Goal: Task Accomplishment & Management: Use online tool/utility

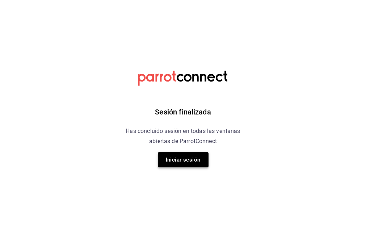
click at [162, 160] on button "Iniciar sesión" at bounding box center [183, 159] width 51 height 15
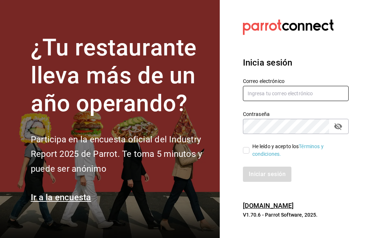
type input "[EMAIL_ADDRESS][DOMAIN_NAME]"
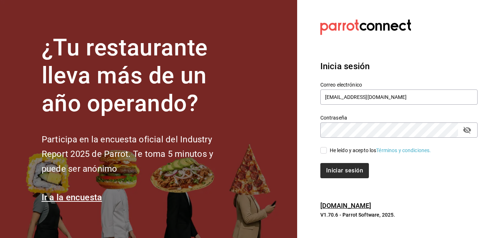
drag, startPoint x: 336, startPoint y: 150, endPoint x: 340, endPoint y: 168, distance: 18.8
click at [336, 150] on div "He leído y acepto los Términos y condiciones." at bounding box center [380, 151] width 101 height 8
click at [327, 150] on input "He leído y acepto los Términos y condiciones." at bounding box center [323, 150] width 7 height 7
checkbox input "true"
click at [340, 168] on button "Iniciar sesión" at bounding box center [344, 170] width 49 height 15
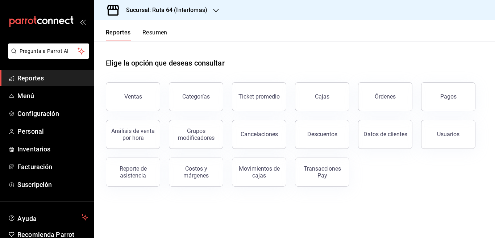
click at [40, 149] on span "Inventarios" at bounding box center [52, 149] width 71 height 10
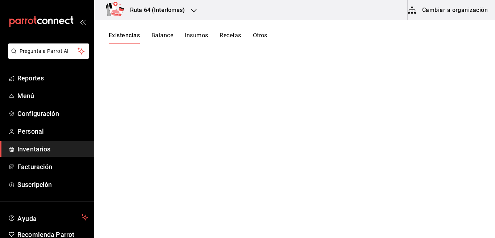
click at [461, 10] on button "Cambiar a organización" at bounding box center [447, 10] width 81 height 20
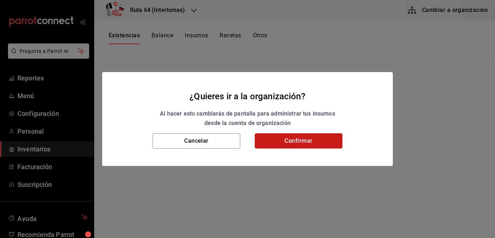
click at [272, 137] on button "Confirmar" at bounding box center [299, 140] width 88 height 15
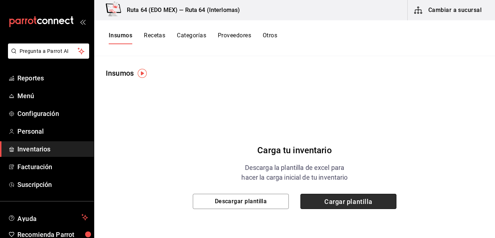
click at [328, 199] on span "Cargar plantilla" at bounding box center [348, 201] width 96 height 15
click at [0, 0] on input "Cargar plantilla" at bounding box center [0, 0] width 0 height 0
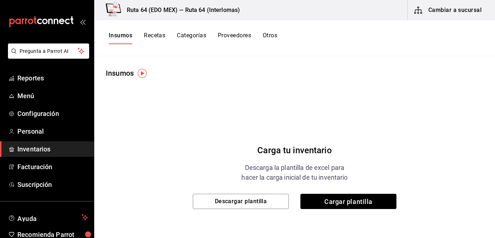
click at [474, 10] on button "Cambiar a sucursal" at bounding box center [447, 10] width 81 height 20
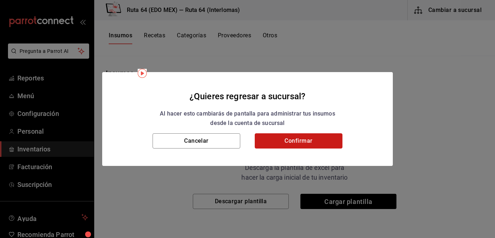
click at [318, 140] on button "Confirmar" at bounding box center [299, 140] width 88 height 15
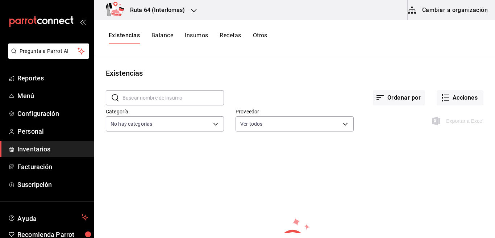
click at [451, 9] on button "Cambiar a organización" at bounding box center [447, 10] width 81 height 20
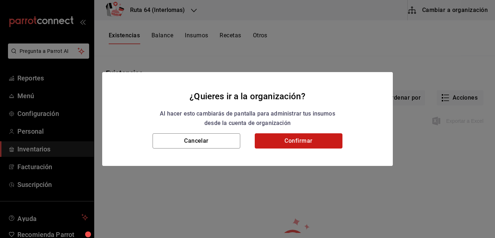
click at [283, 135] on button "Confirmar" at bounding box center [299, 140] width 88 height 15
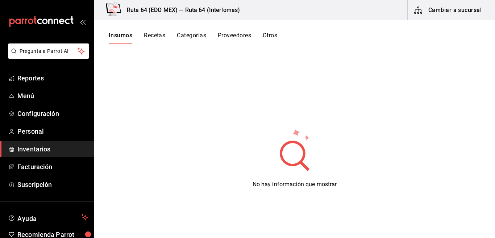
scroll to position [27, 0]
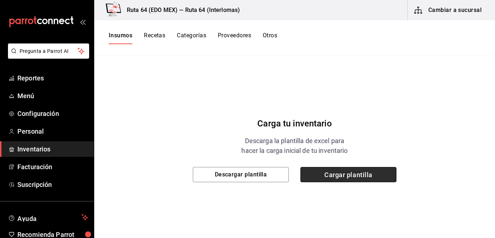
click at [323, 174] on span "Cargar plantilla" at bounding box center [348, 174] width 96 height 15
click at [0, 0] on input "Cargar plantilla" at bounding box center [0, 0] width 0 height 0
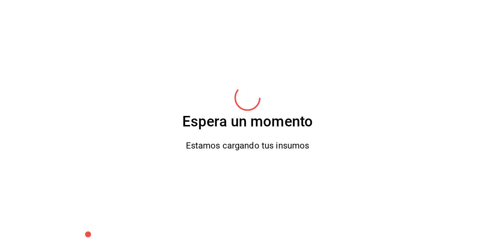
click at [313, 129] on div "Espera un momento Estamos cargando tus insumos" at bounding box center [247, 119] width 495 height 238
click at [310, 133] on div "Espera un momento Estamos cargando tus insumos" at bounding box center [247, 119] width 130 height 238
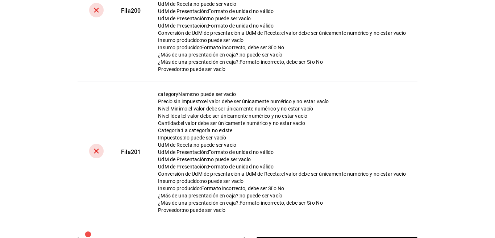
scroll to position [179, 0]
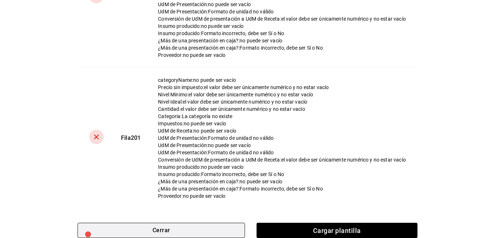
click at [200, 229] on button "Cerrar" at bounding box center [161, 230] width 167 height 15
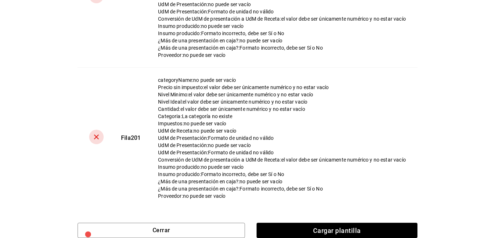
scroll to position [0, 0]
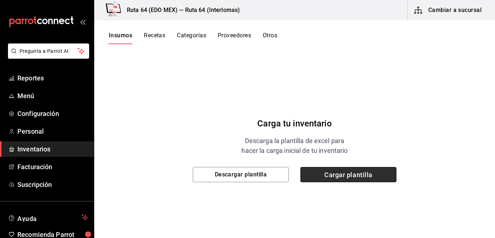
click at [328, 182] on span "Cargar plantilla" at bounding box center [348, 174] width 96 height 15
click at [0, 0] on input "Cargar plantilla" at bounding box center [0, 0] width 0 height 0
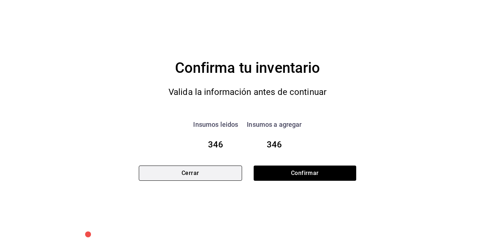
click at [206, 173] on button "Cerrar" at bounding box center [190, 173] width 103 height 15
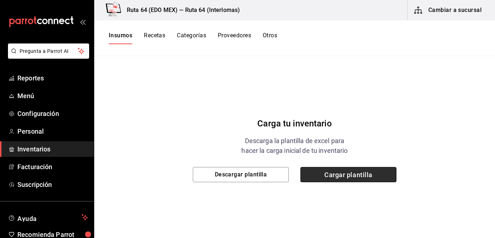
click at [353, 177] on span "Cargar plantilla" at bounding box center [348, 174] width 96 height 15
click at [0, 0] on input "Cargar plantilla" at bounding box center [0, 0] width 0 height 0
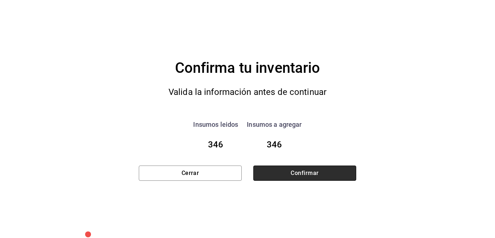
click at [324, 170] on button "Confirmar" at bounding box center [304, 173] width 103 height 15
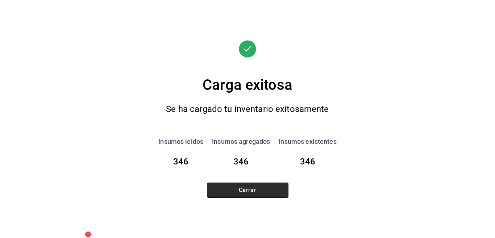
click at [259, 188] on button "Cerrar" at bounding box center [247, 190] width 81 height 15
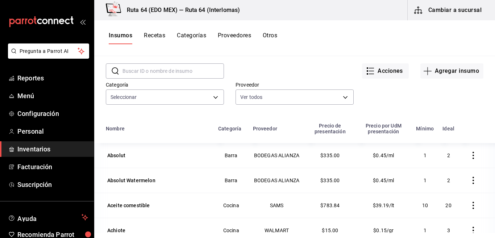
type input "6674ff8f-c387-4f5f-8d6e-c16ca953ef9f,2f8db535-0cb9-478f-95d0-a0130eeae2d4,6d8ed…"
type input "aea55369-db2e-4e58-80f6-0000f103095b,07a99324-c7ea-42f6-925b-972c55496763,cca05…"
click at [150, 35] on button "Recetas" at bounding box center [154, 38] width 21 height 12
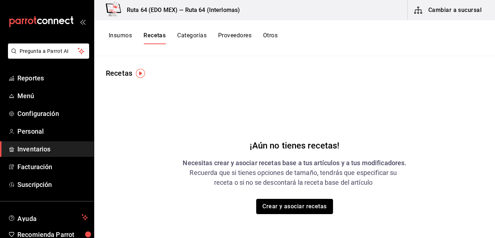
click at [286, 208] on button "Crear y asociar recetas" at bounding box center [294, 206] width 77 height 15
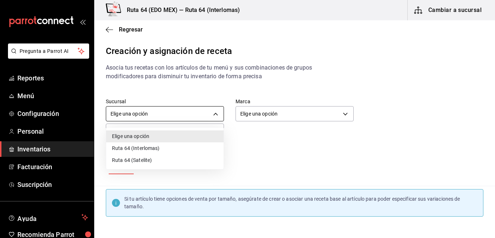
click at [187, 118] on body "Pregunta a Parrot AI Reportes Menú Configuración Personal Inventarios Facturaci…" at bounding box center [247, 113] width 495 height 226
click at [154, 148] on li "Ruta 64 (Interlomas)" at bounding box center [164, 148] width 117 height 12
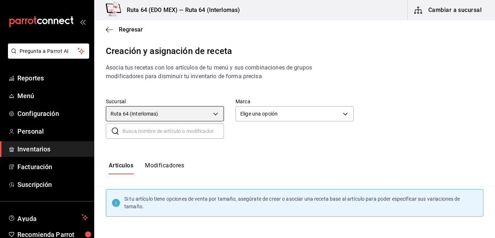
type input "947fe89c-ff33-4984-84a8-70eb9e7acf56"
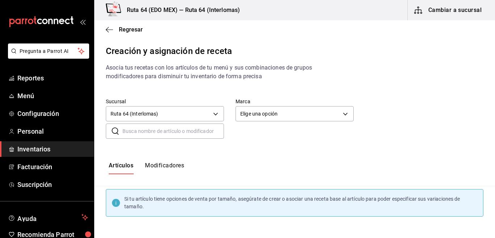
click at [252, 114] on div at bounding box center [247, 119] width 495 height 238
click at [254, 118] on body "Pregunta a Parrot AI Reportes Menú Configuración Personal Inventarios Facturaci…" at bounding box center [247, 113] width 495 height 226
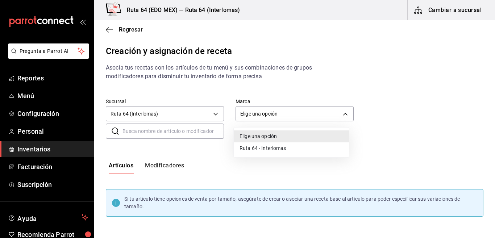
click at [241, 149] on li "Ruta 64 - Interlomas" at bounding box center [291, 148] width 115 height 12
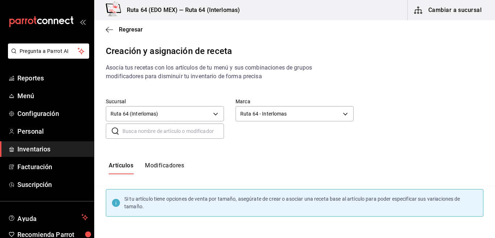
click at [246, 148] on div "Elige una opción Ruta 64 - Interlomas" at bounding box center [247, 119] width 495 height 238
type input "9450d702-992a-4089-9fdd-2a9cabe4cc60"
click at [185, 163] on div "Artículos Modificadores" at bounding box center [294, 168] width 401 height 12
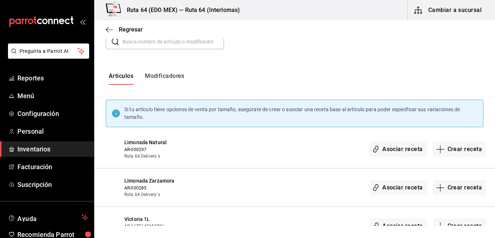
scroll to position [109, 0]
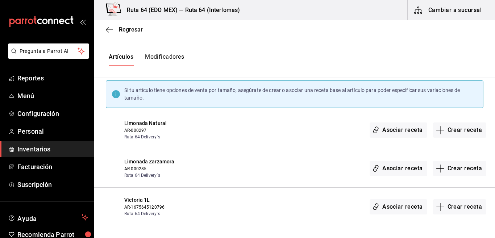
drag, startPoint x: 458, startPoint y: 130, endPoint x: 320, endPoint y: 133, distance: 137.7
click at [457, 130] on button "Crear receta" at bounding box center [460, 129] width 54 height 15
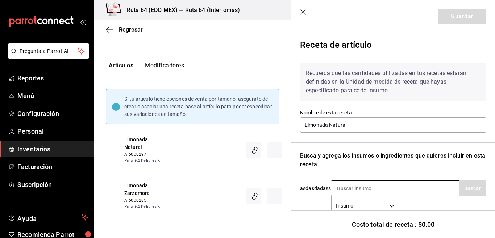
click at [364, 181] on input at bounding box center [367, 188] width 72 height 15
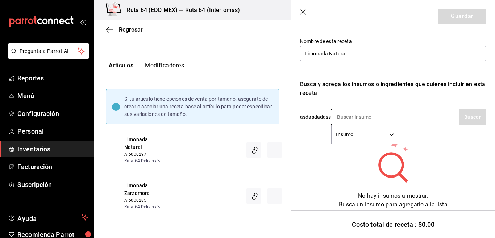
click at [388, 136] on body "Pregunta a Parrot AI Reportes Menú Configuración Personal Inventarios Facturaci…" at bounding box center [247, 113] width 495 height 226
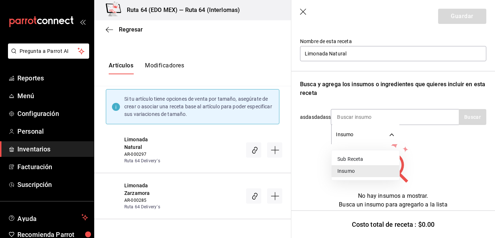
click at [342, 168] on li "Insumo" at bounding box center [365, 171] width 68 height 12
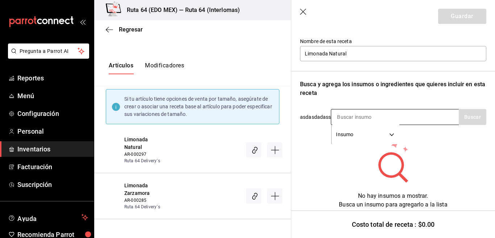
click at [407, 117] on div "Insumo SUPPLY" at bounding box center [395, 117] width 128 height 16
click at [428, 119] on div "Insumo SUPPLY" at bounding box center [395, 117] width 128 height 16
click at [397, 121] on input at bounding box center [367, 116] width 72 height 15
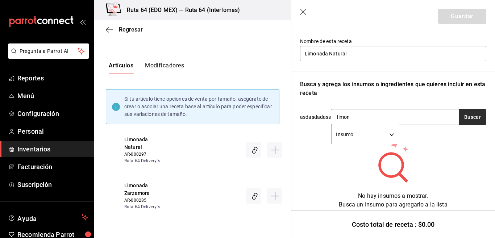
type input "limon"
click at [476, 114] on button "Buscar" at bounding box center [473, 117] width 28 height 16
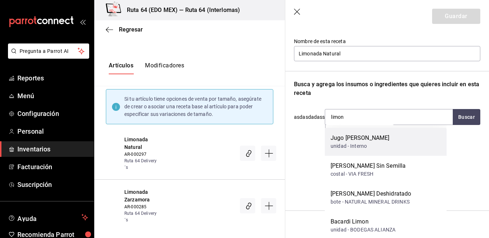
click at [371, 145] on div "Jugo de limon unidad - Interno" at bounding box center [386, 142] width 122 height 28
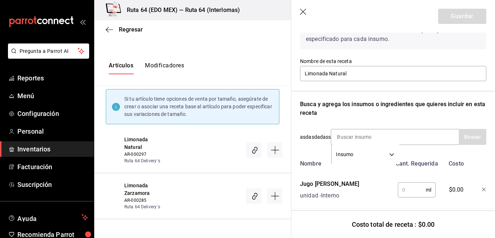
scroll to position [66, 0]
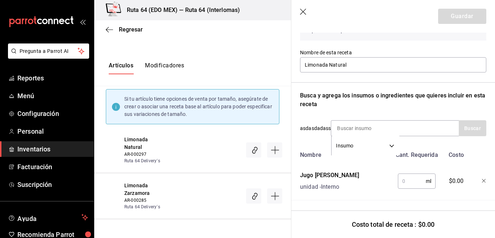
click at [398, 177] on input "text" at bounding box center [412, 181] width 28 height 14
click at [402, 176] on input "text" at bounding box center [412, 181] width 28 height 14
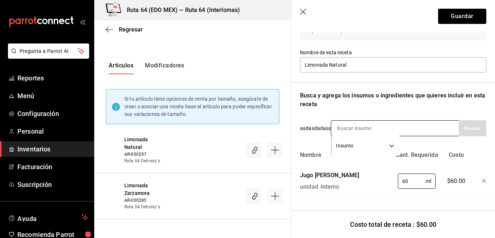
type input "60"
click at [421, 121] on div "Insumo SUPPLY" at bounding box center [395, 128] width 128 height 16
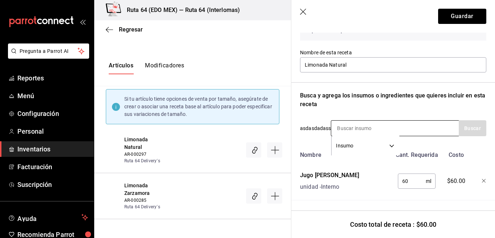
click at [342, 122] on input at bounding box center [367, 128] width 72 height 15
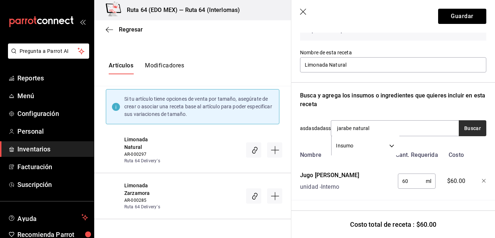
type input "jarabe natural"
click at [479, 121] on button "Buscar" at bounding box center [473, 128] width 28 height 16
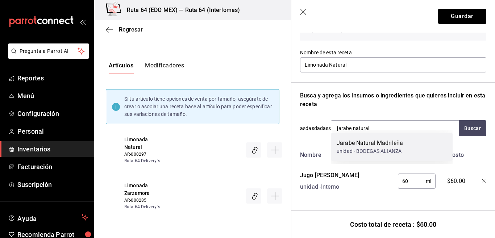
click at [371, 151] on div "unidad - BODEGAS ALIANZA" at bounding box center [369, 151] width 66 height 8
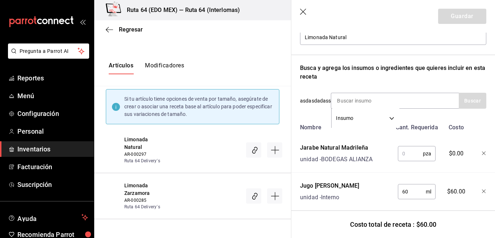
scroll to position [104, 0]
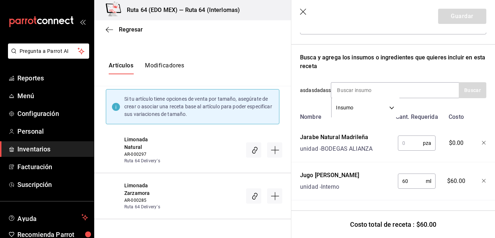
click at [407, 136] on input "text" at bounding box center [410, 143] width 25 height 14
type input "1"
click at [383, 87] on input at bounding box center [367, 90] width 72 height 15
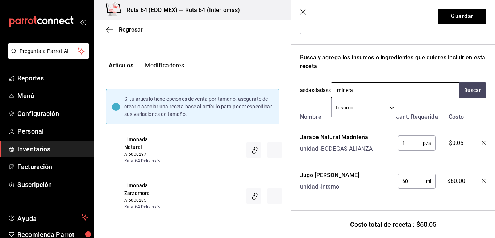
type input "mineral"
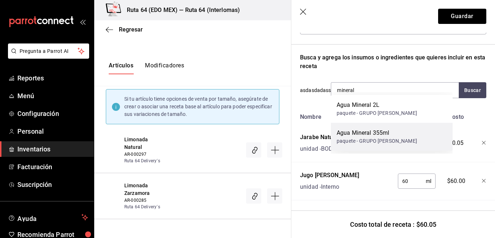
click at [369, 136] on div "Agua Mineral 355ml" at bounding box center [376, 133] width 80 height 9
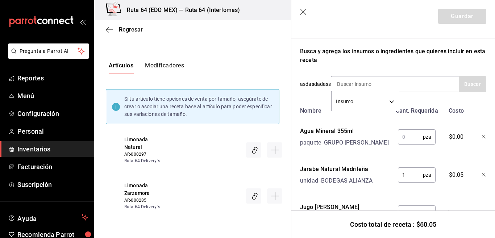
scroll to position [142, 0]
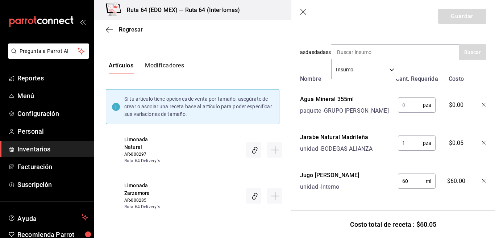
click at [407, 98] on input "text" at bounding box center [410, 105] width 25 height 14
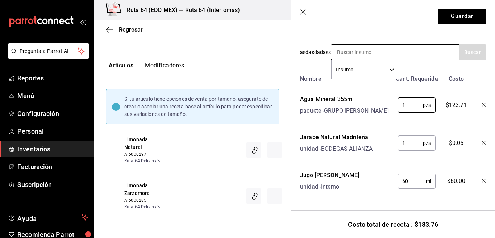
type input "1"
click at [400, 46] on input at bounding box center [367, 52] width 72 height 15
click at [397, 45] on input at bounding box center [367, 52] width 72 height 15
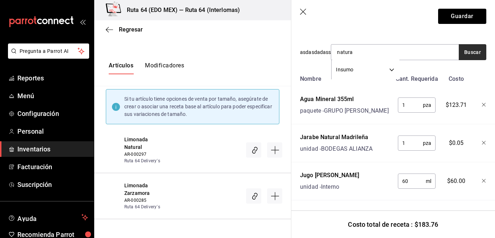
type input "natural"
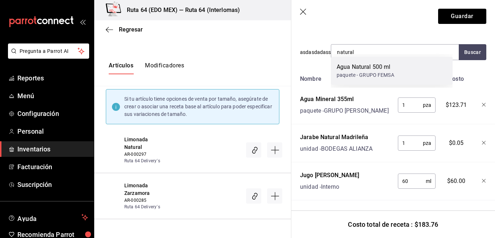
click at [380, 66] on div "Agua Natural 500 ml" at bounding box center [365, 67] width 58 height 9
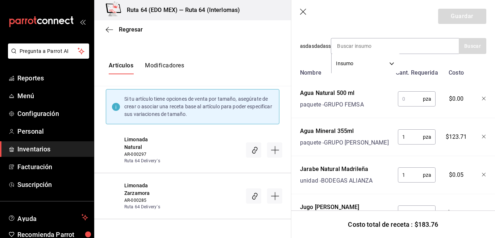
click at [403, 99] on input "text" at bounding box center [410, 99] width 25 height 14
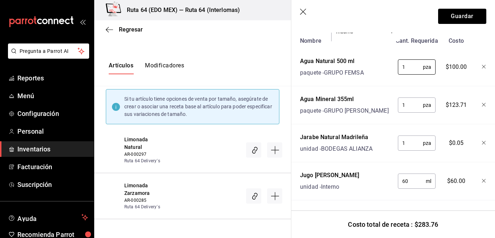
scroll to position [180, 0]
type input "1"
click at [451, 12] on button "Guardar" at bounding box center [462, 16] width 48 height 15
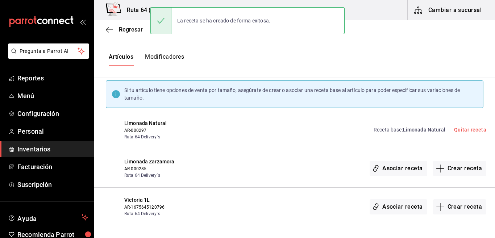
scroll to position [0, 0]
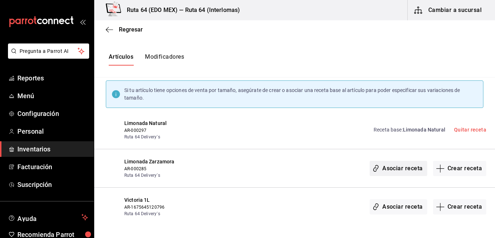
click at [404, 169] on button "Asociar receta" at bounding box center [397, 168] width 57 height 15
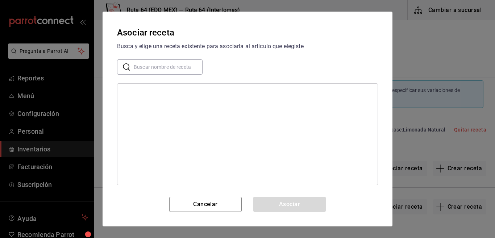
click at [167, 71] on input "text" at bounding box center [168, 67] width 69 height 14
type input "limo"
click at [131, 95] on div "Limonada Natural" at bounding box center [144, 93] width 42 height 8
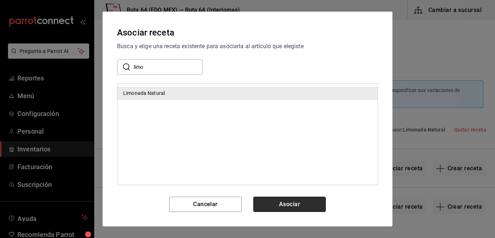
click at [289, 204] on button "Asociar" at bounding box center [289, 204] width 72 height 15
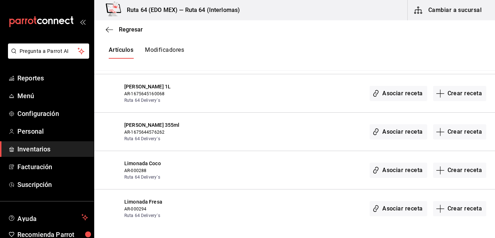
scroll to position [869, 0]
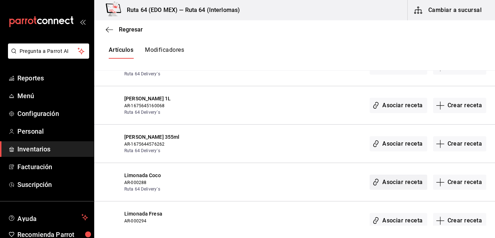
click at [381, 181] on button "Asociar receta" at bounding box center [397, 182] width 57 height 15
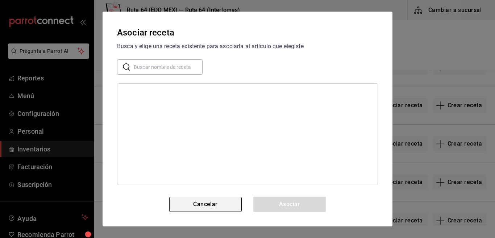
click at [224, 201] on button "Cancelar" at bounding box center [205, 204] width 72 height 15
